Goal: Information Seeking & Learning: Learn about a topic

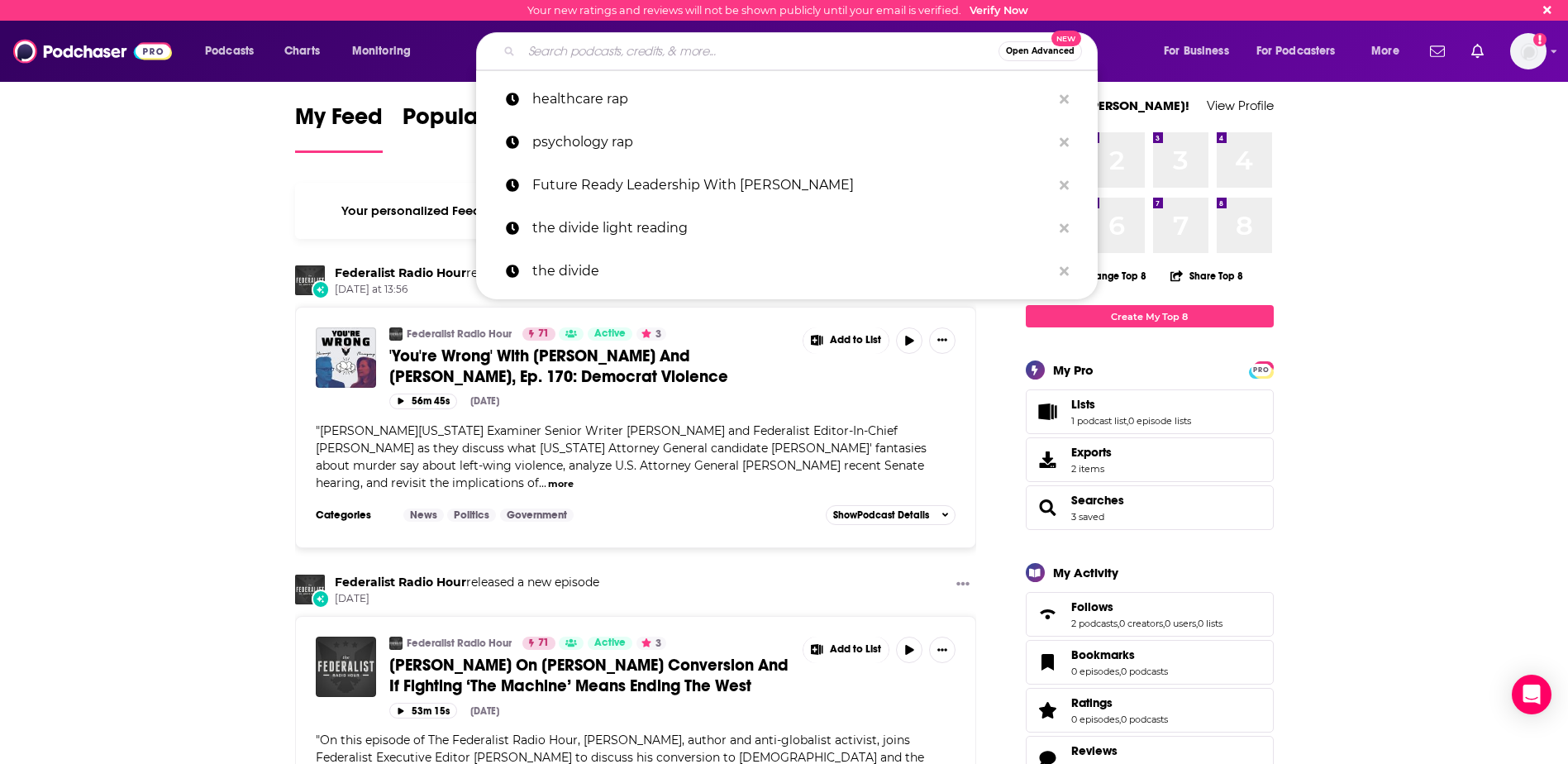
click at [603, 59] on input "Search podcasts, credits, & more..." at bounding box center [761, 51] width 477 height 27
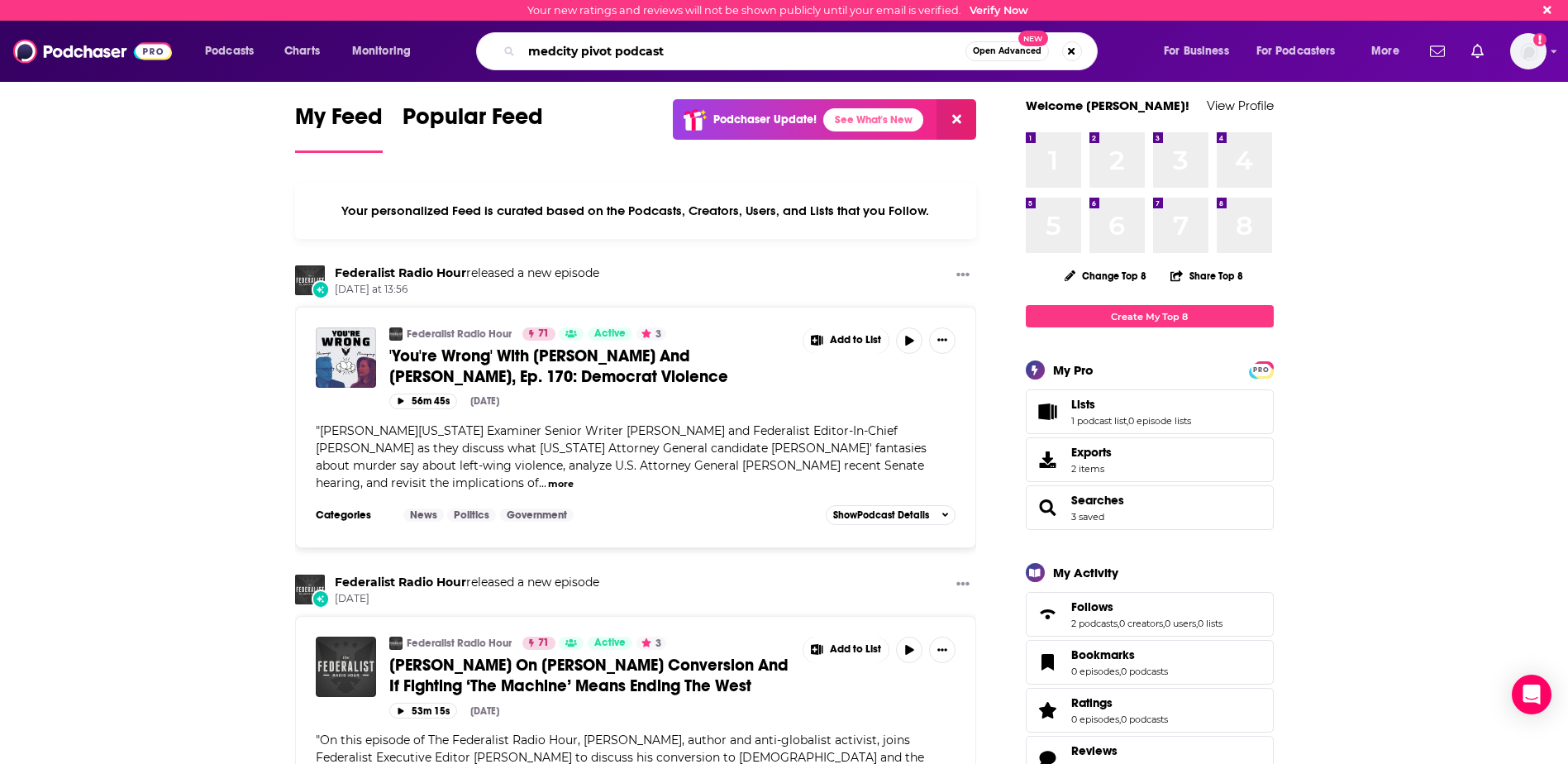
type input "medcity pivot podcast"
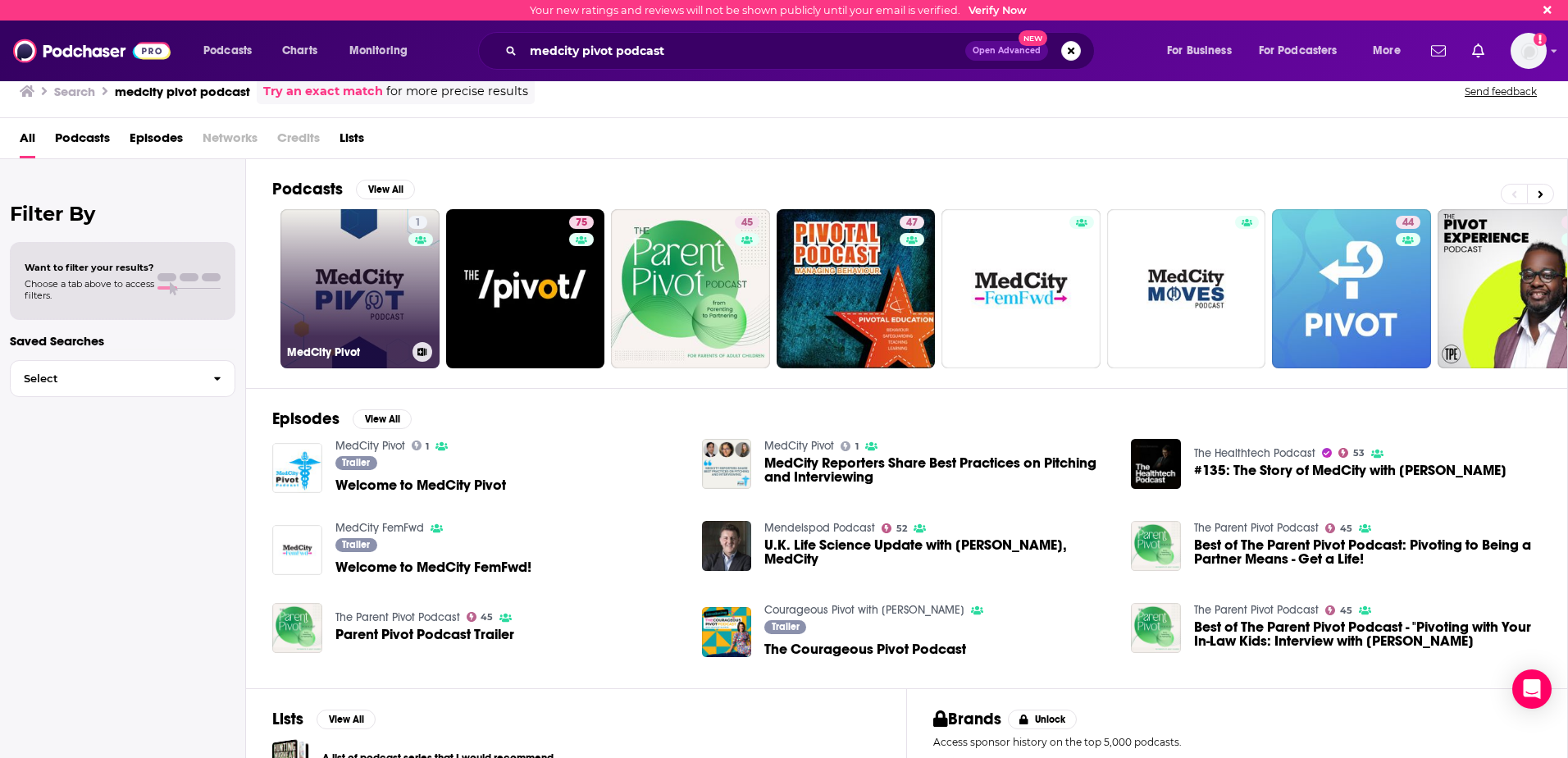
click at [375, 296] on link "1 MedCity Pivot" at bounding box center [360, 288] width 159 height 159
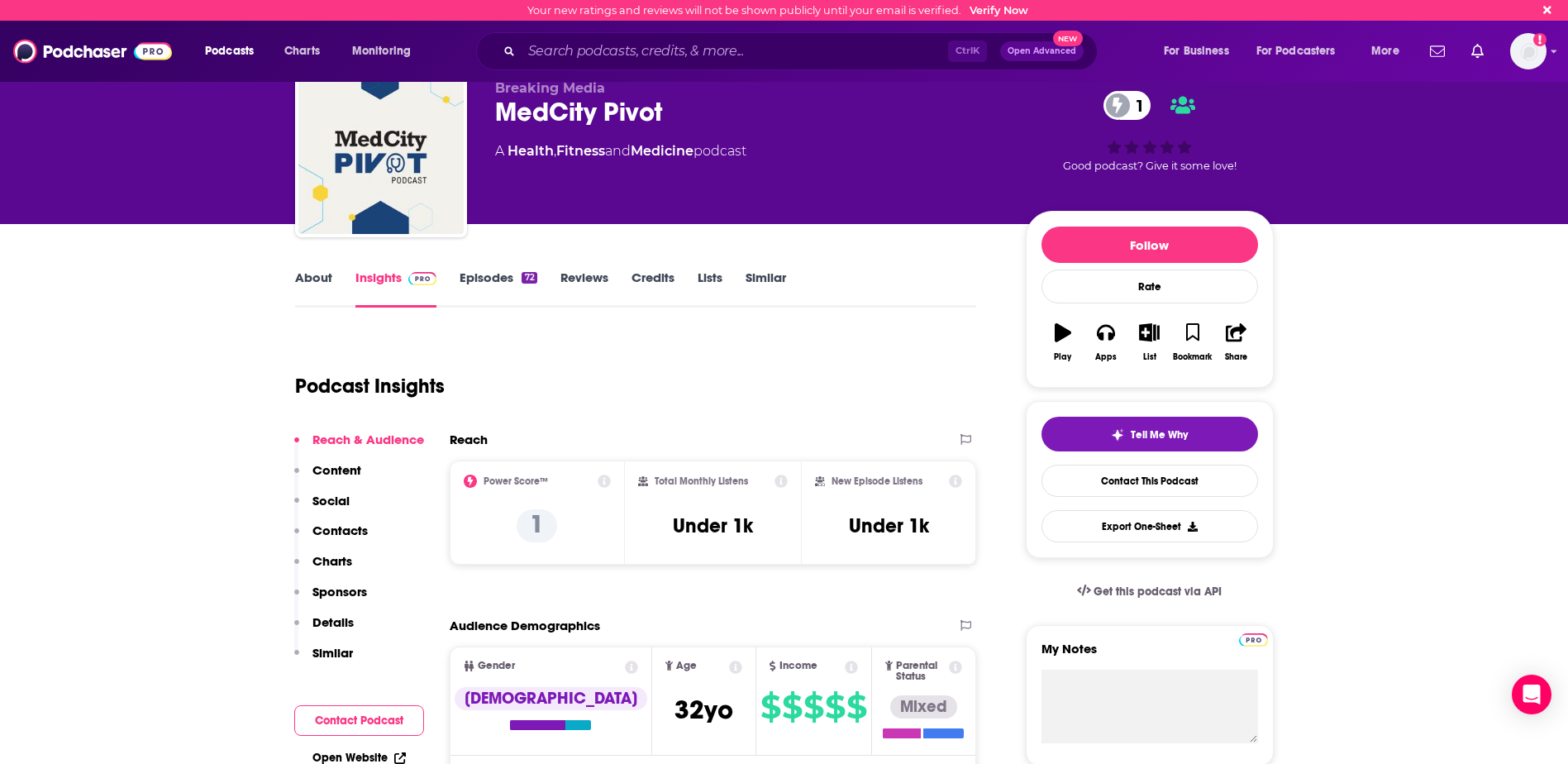
scroll to position [83, 0]
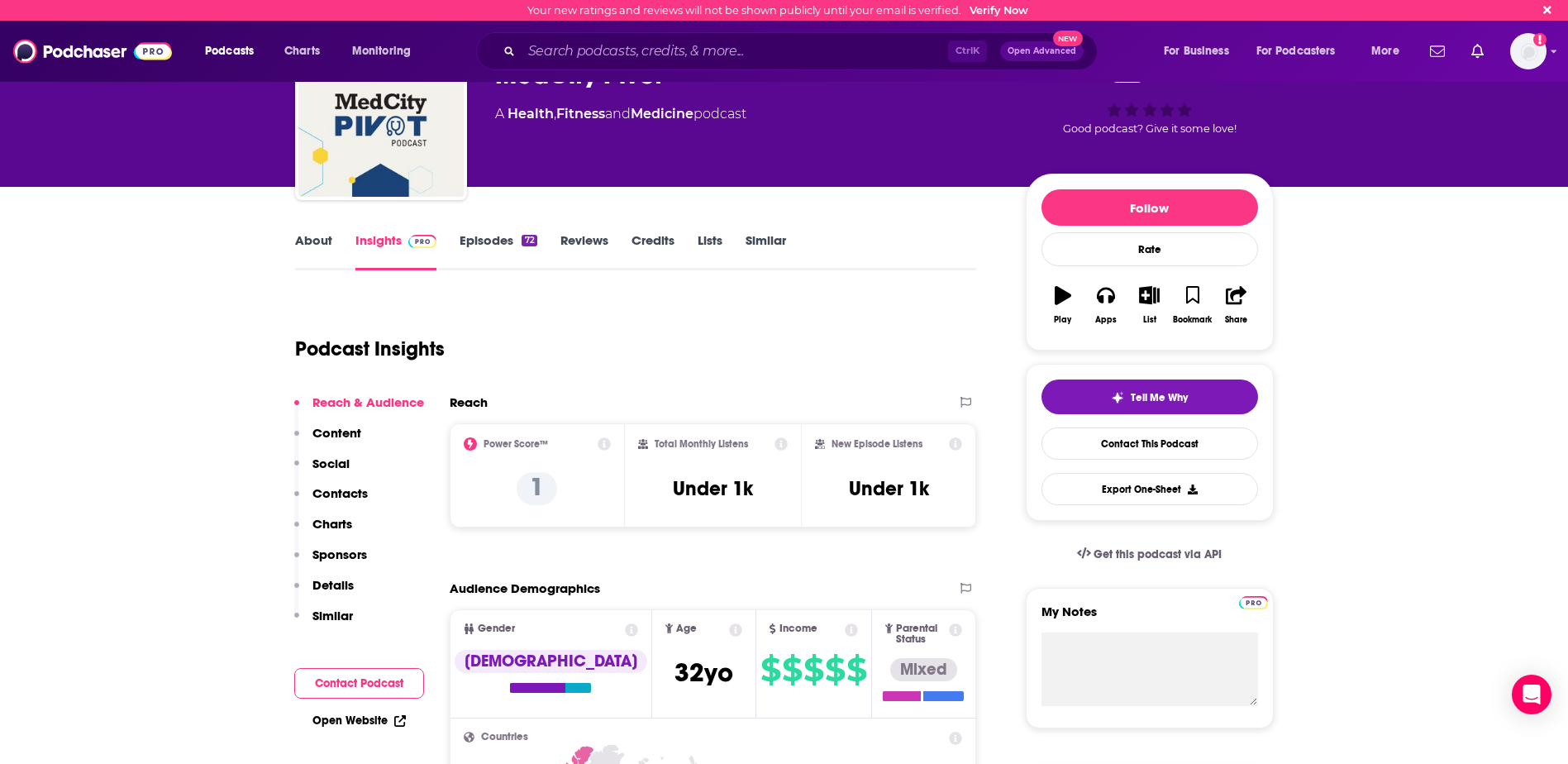
click at [605, 441] on icon at bounding box center [605, 444] width 13 height 13
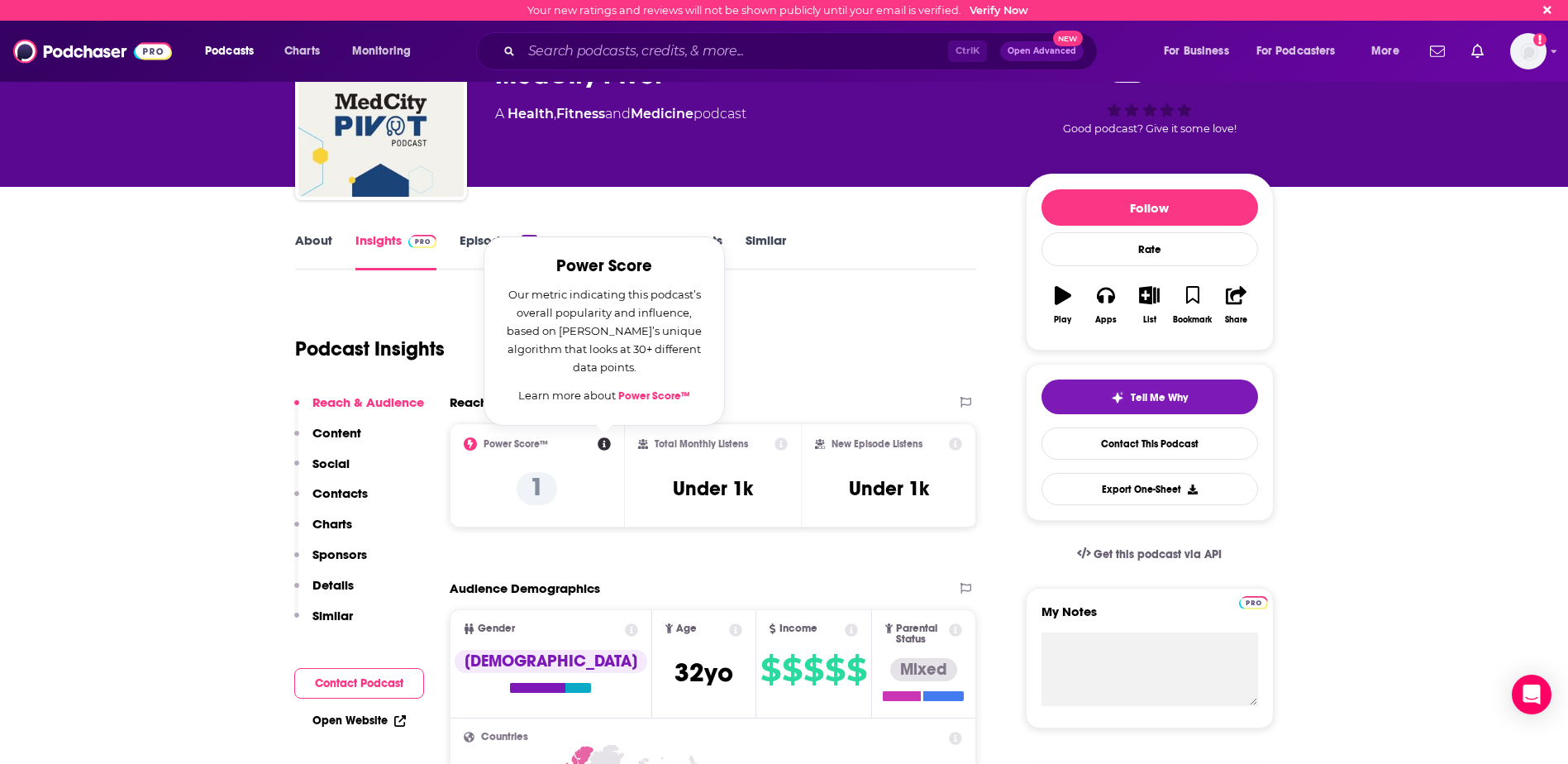
click at [642, 398] on link "Power Score™" at bounding box center [654, 396] width 72 height 13
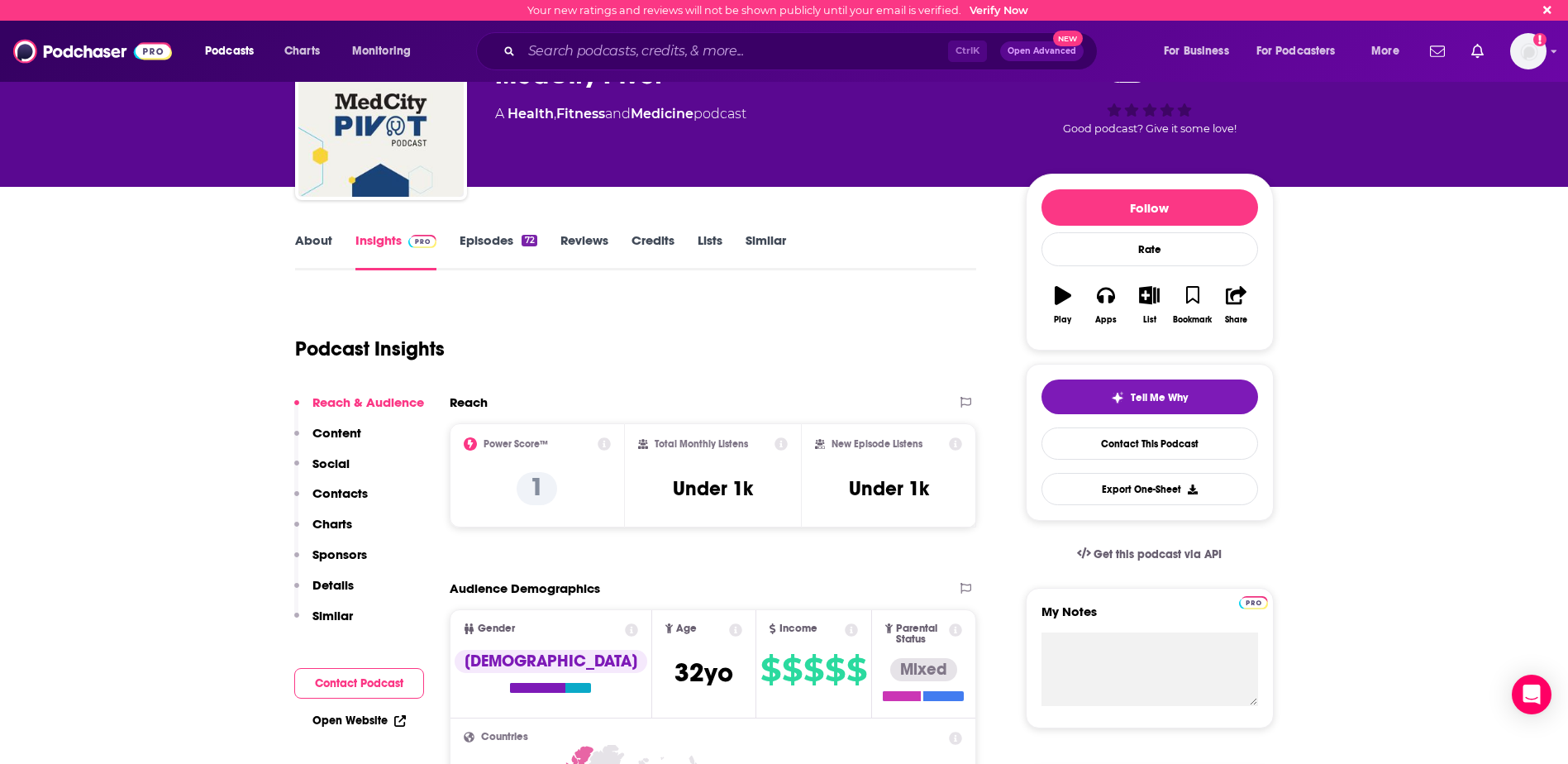
click at [785, 343] on div "Podcast Insights" at bounding box center [629, 338] width 668 height 85
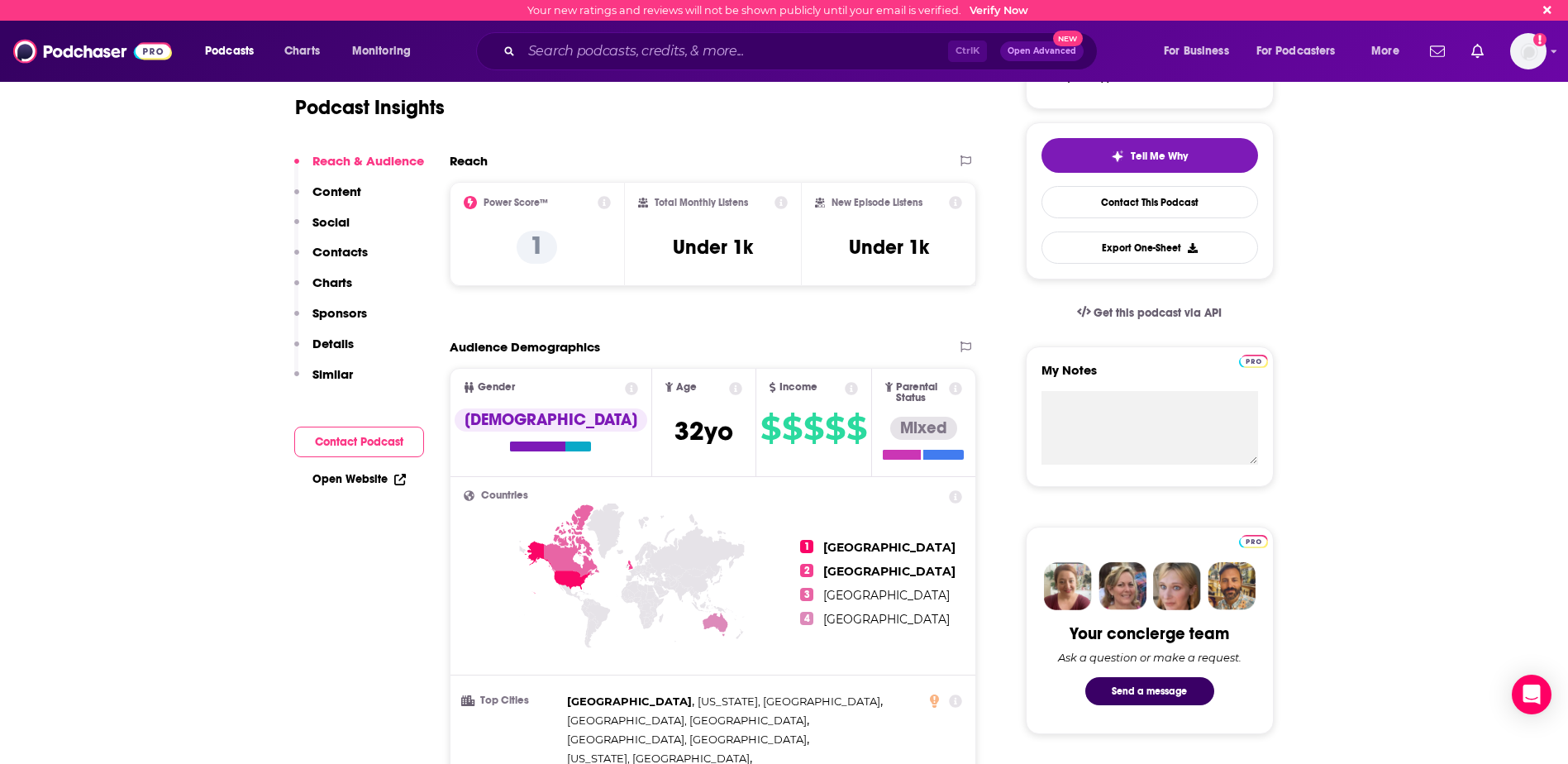
scroll to position [331, 0]
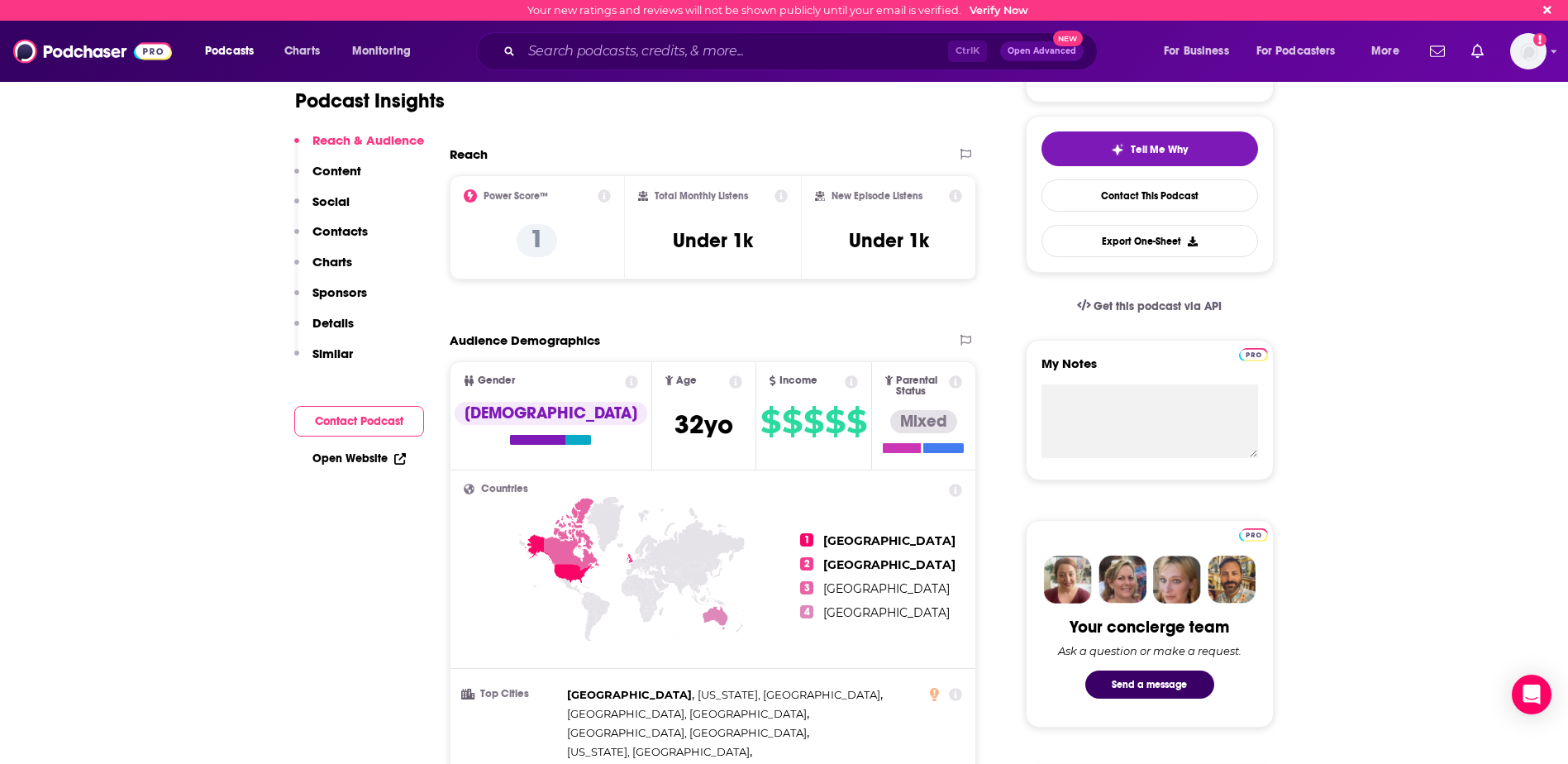
click at [845, 378] on icon at bounding box center [852, 382] width 13 height 13
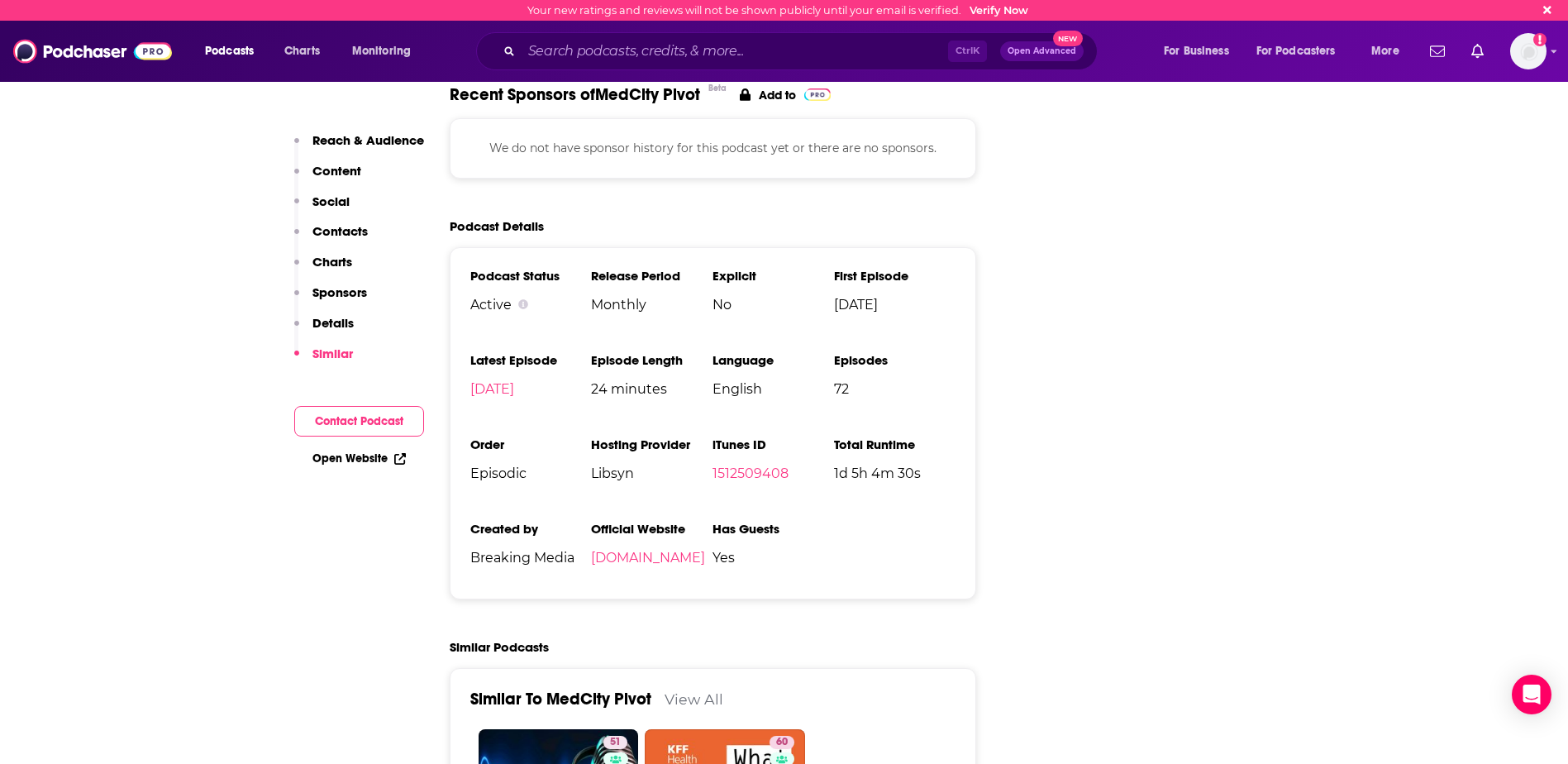
scroll to position [1902, 0]
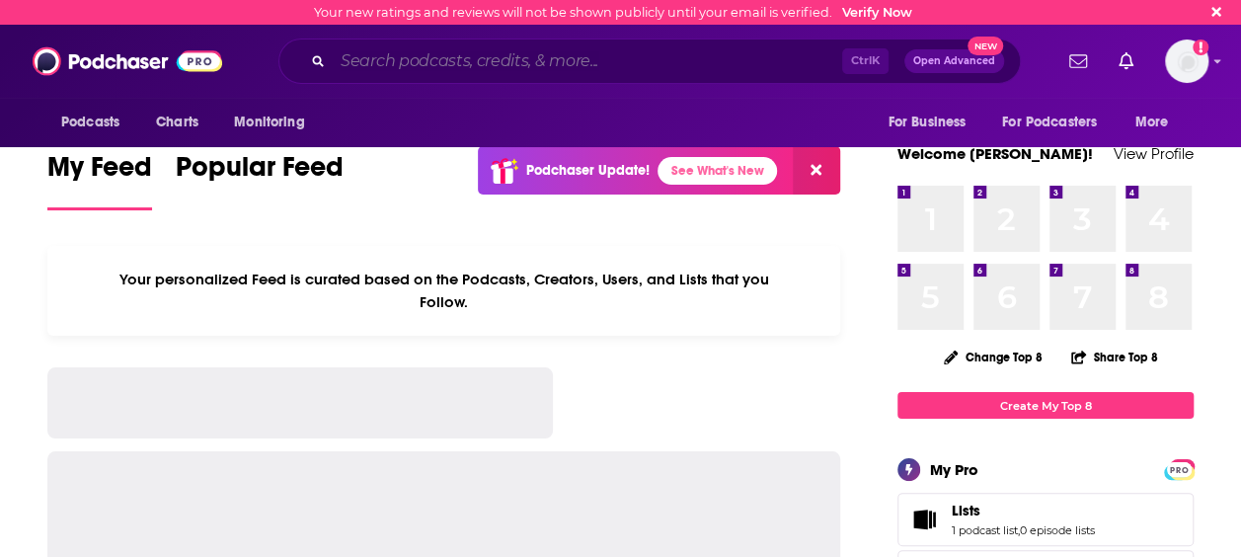
click at [445, 69] on input "Search podcasts, credits, & more..." at bounding box center [587, 61] width 509 height 32
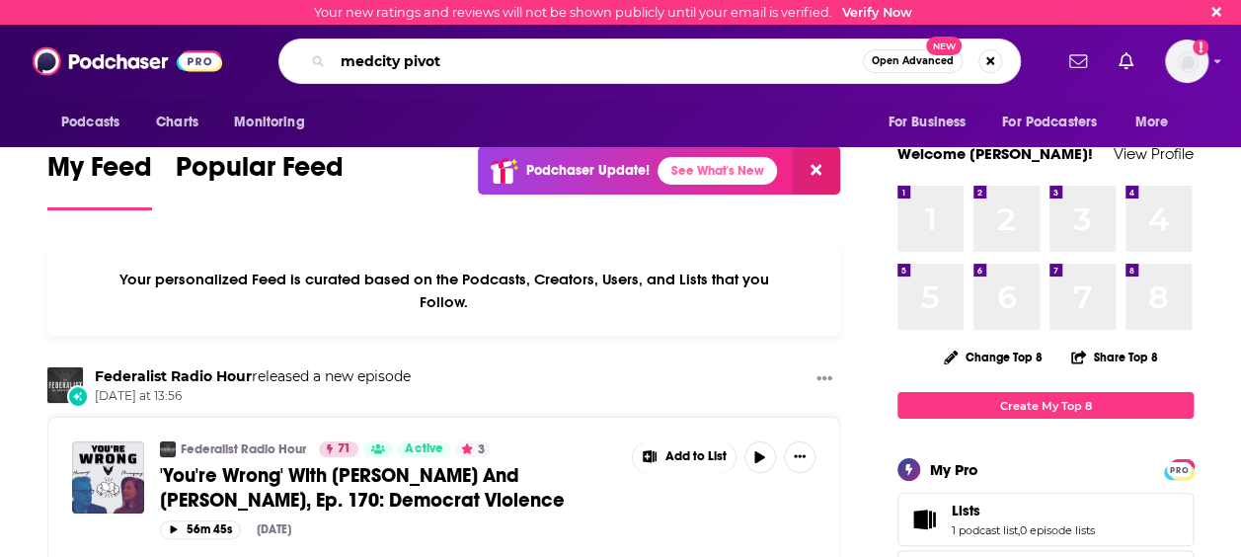
type input "medcity pivot"
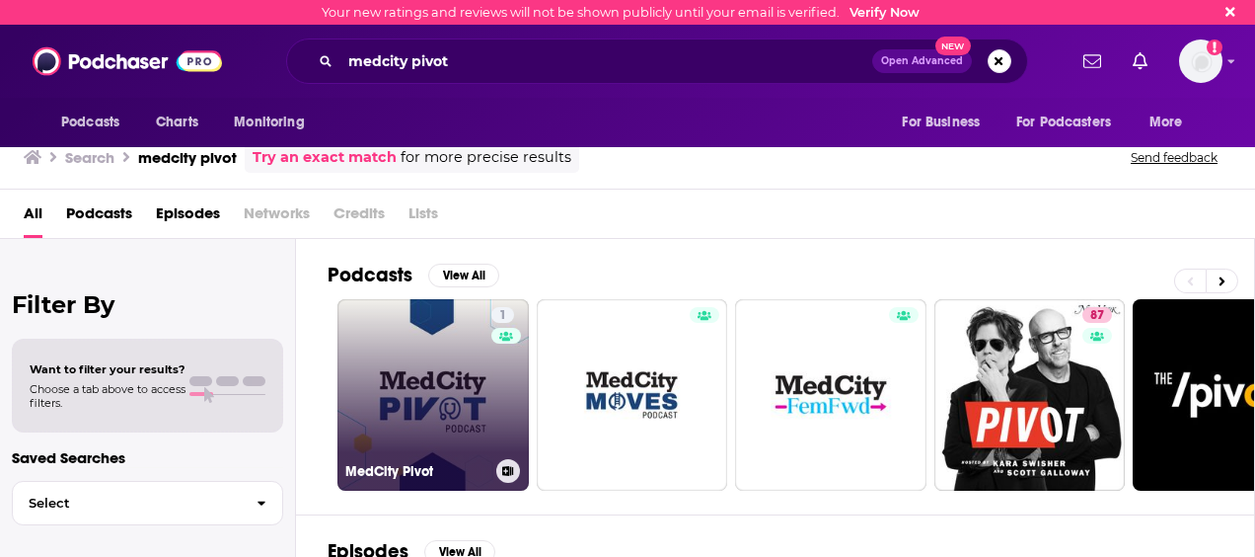
click at [460, 381] on link "1 MedCity Pivot" at bounding box center [433, 394] width 191 height 191
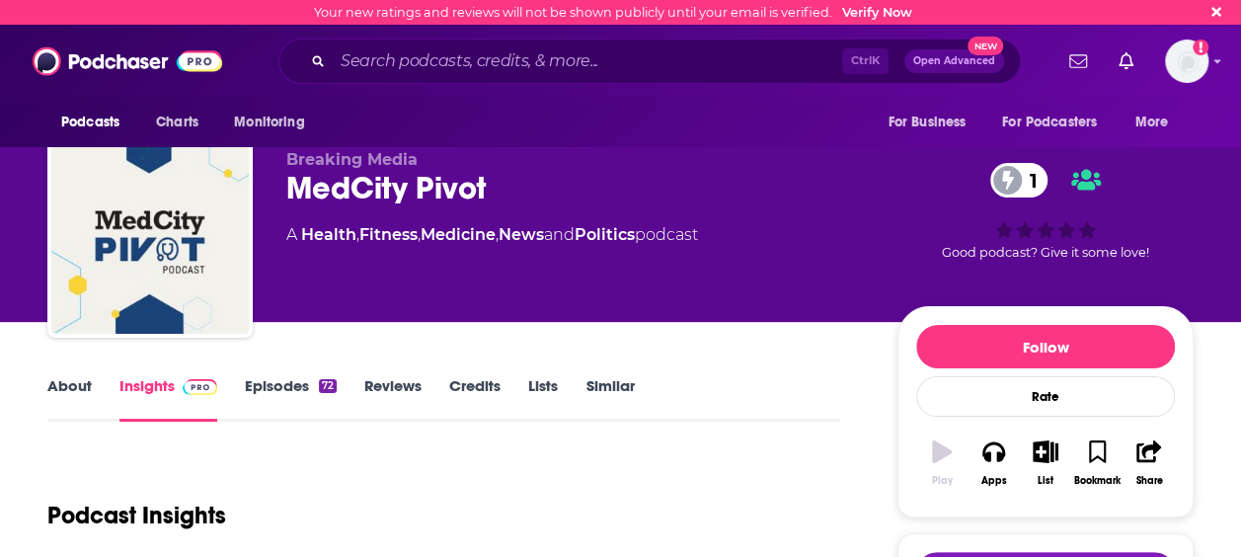
scroll to position [99, 0]
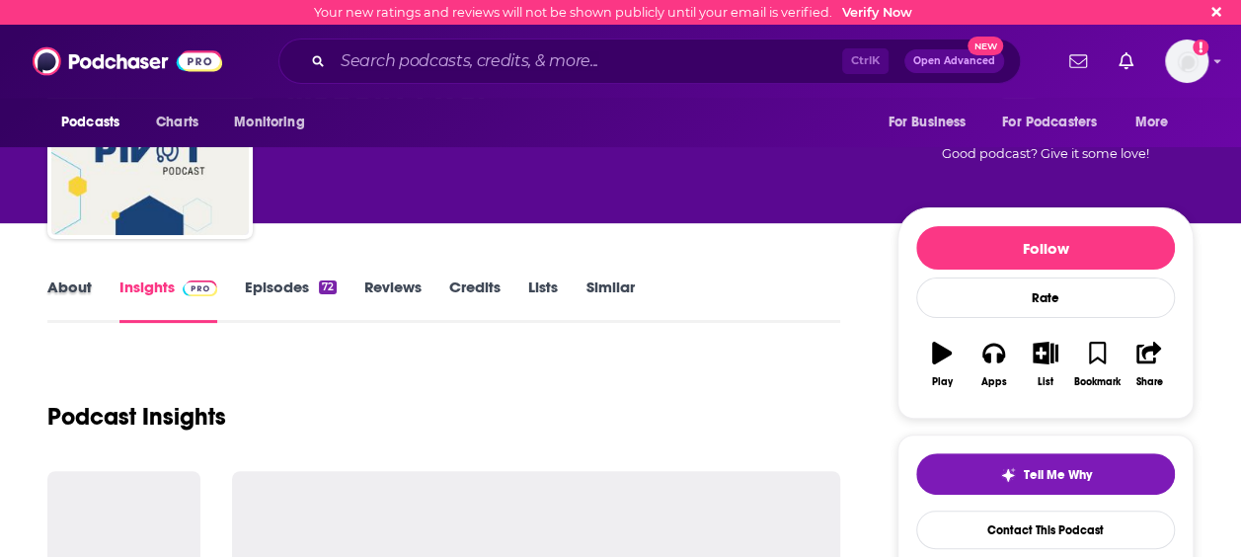
click at [95, 286] on div "About" at bounding box center [83, 299] width 72 height 45
click at [85, 288] on link "About" at bounding box center [69, 299] width 44 height 45
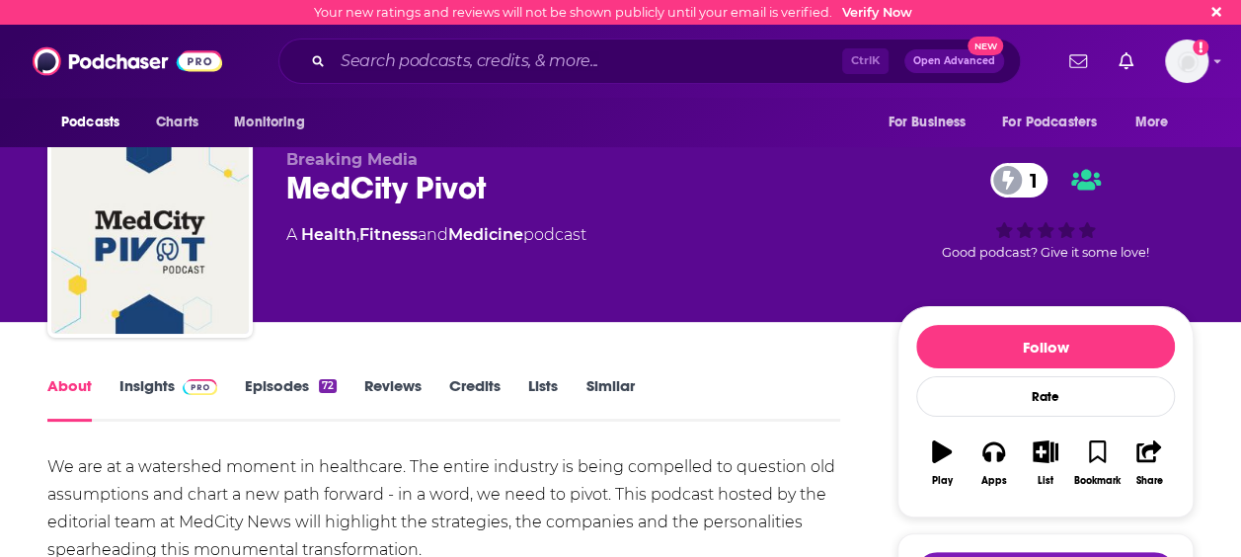
scroll to position [99, 0]
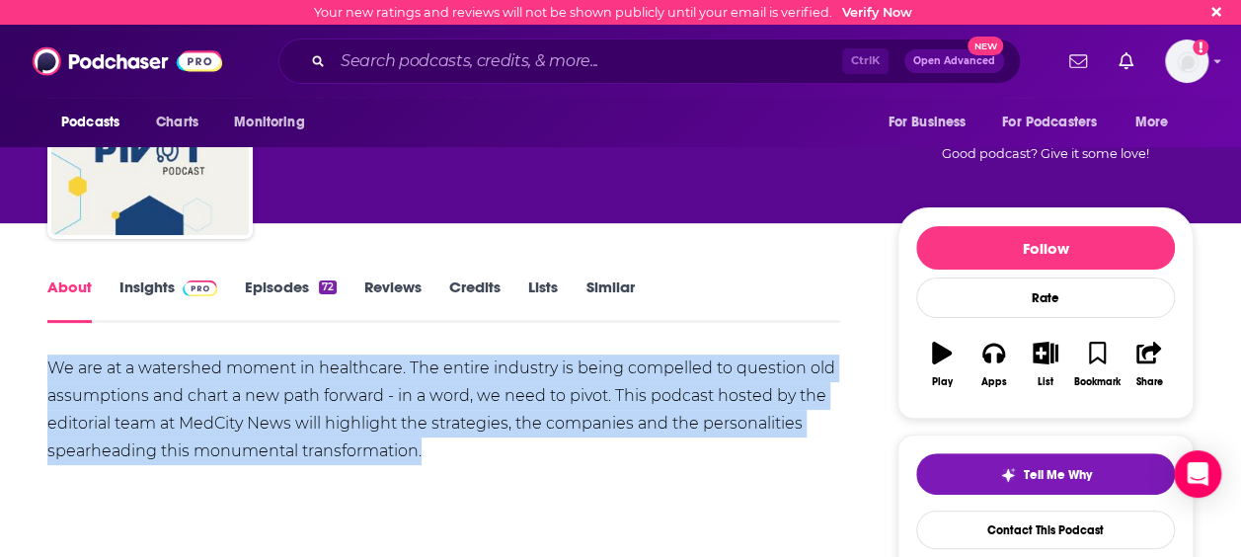
drag, startPoint x: 440, startPoint y: 450, endPoint x: 45, endPoint y: 371, distance: 402.6
copy div "We are at a watershed moment in healthcare. The entire industry is being compel…"
click at [253, 288] on link "Episodes 72" at bounding box center [291, 299] width 92 height 45
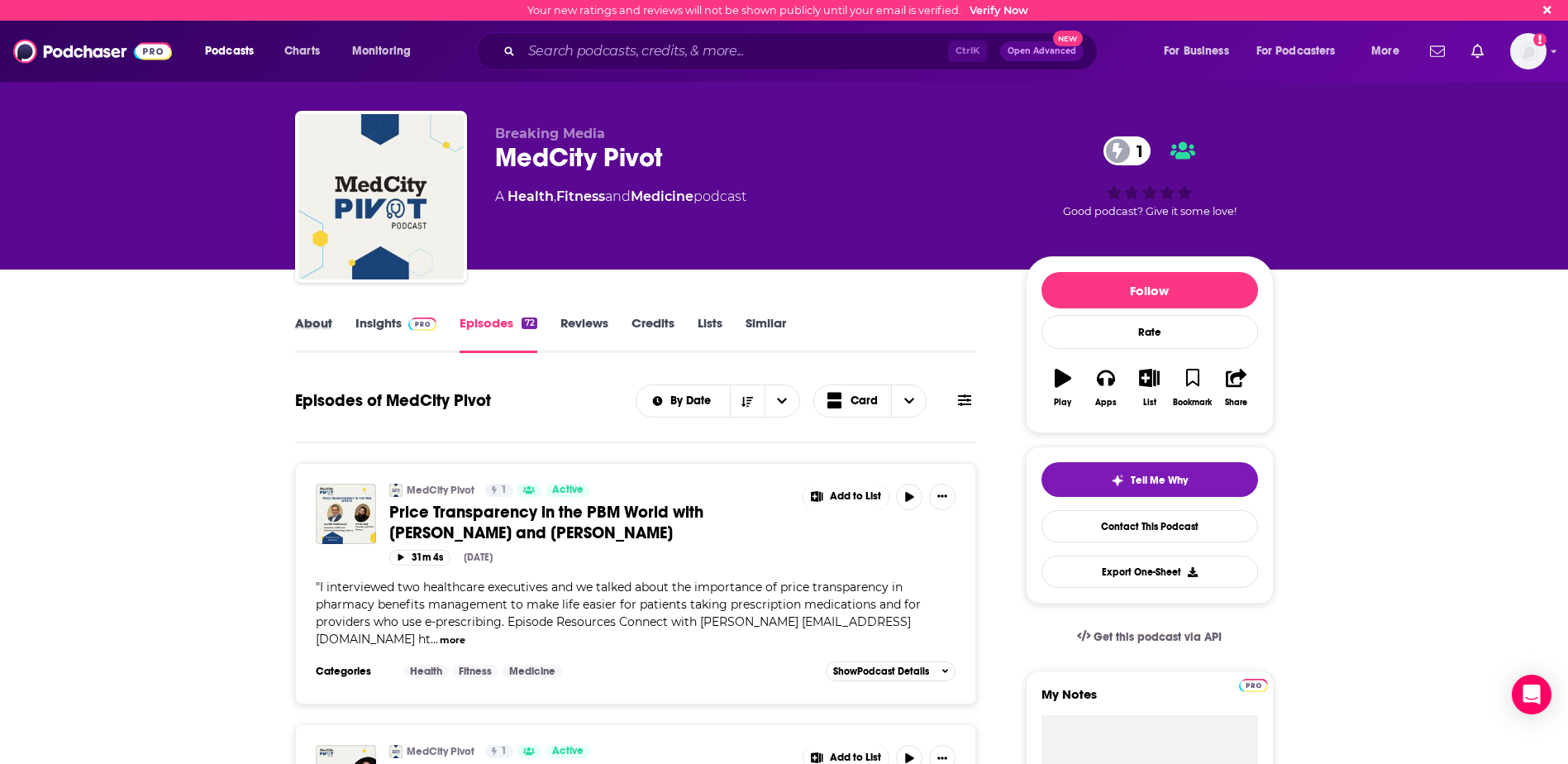
click at [345, 328] on div "About" at bounding box center [325, 333] width 60 height 38
click at [379, 321] on link "Insights" at bounding box center [396, 333] width 82 height 38
